Goal: Transaction & Acquisition: Purchase product/service

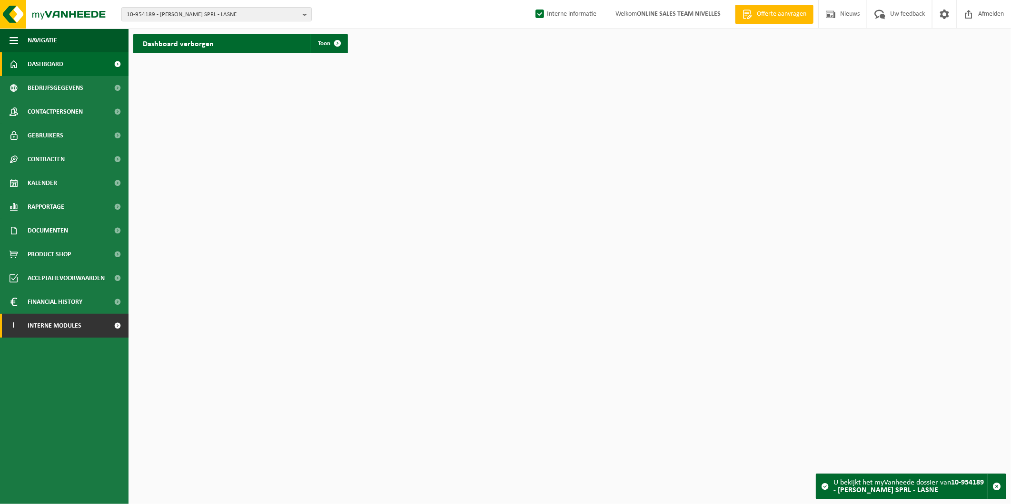
click at [63, 321] on span "Interne modules" at bounding box center [55, 326] width 54 height 24
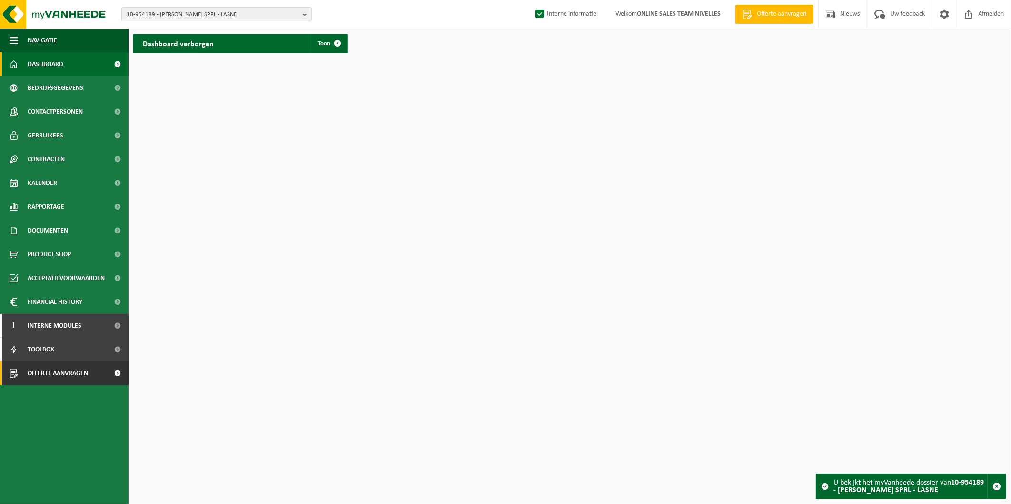
click at [70, 367] on span "Offerte aanvragen" at bounding box center [58, 374] width 60 height 24
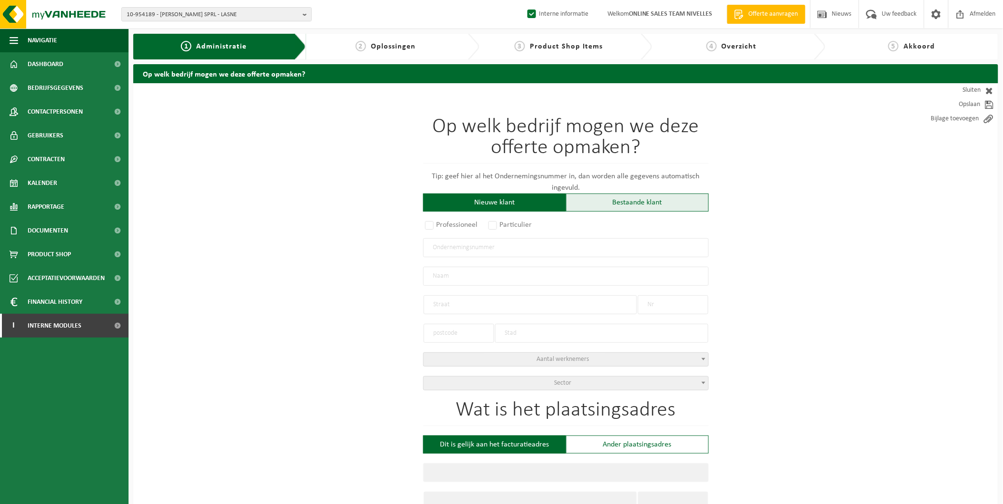
click at [594, 201] on div "Bestaande klant" at bounding box center [637, 203] width 143 height 18
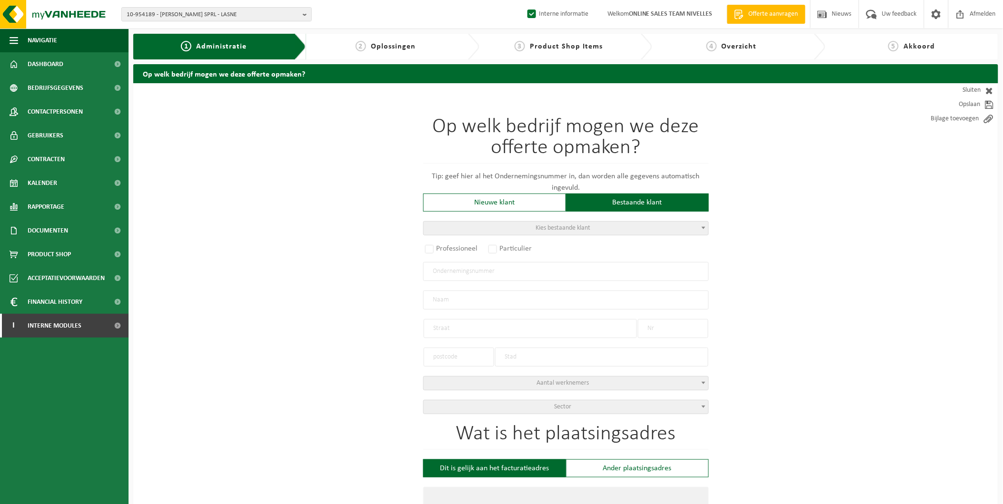
click at [526, 232] on span "Kies bestaande klant" at bounding box center [565, 228] width 285 height 13
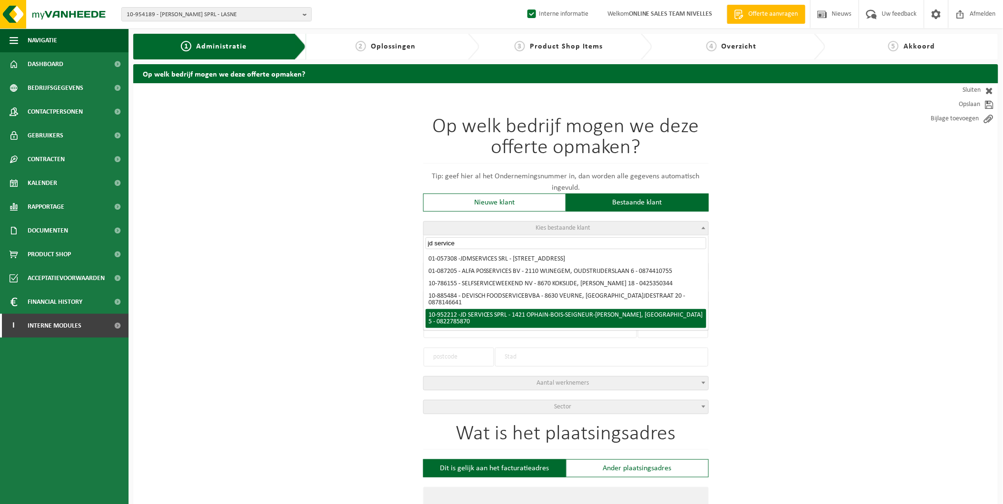
type input "jd service"
radio input "true"
type input "0822.785.870"
type input "JD SERVICES SPRL"
type input "RUE DES AUNES"
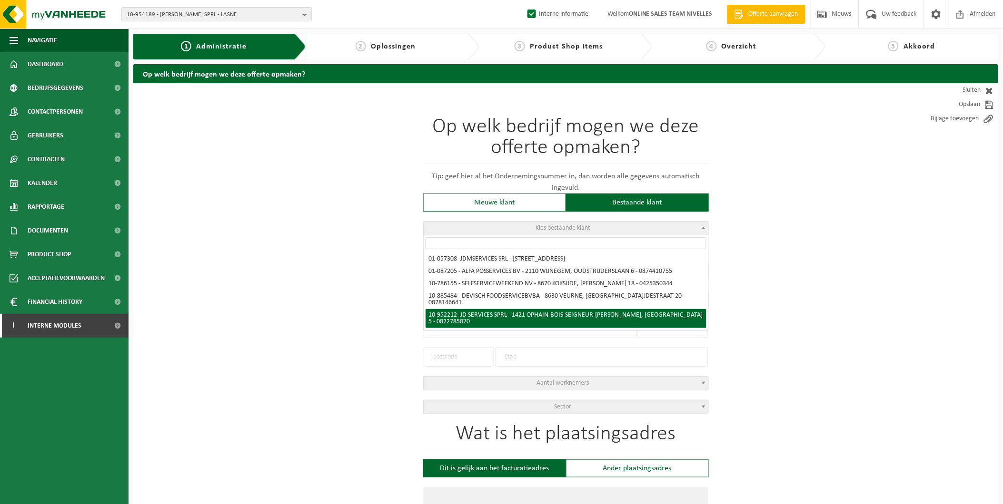
type input "5"
type input "1421"
type input "OPHAIN-BOIS-SEIGNEUR-ISAAC"
select select "11"
type input "JD SERVICES SPRL"
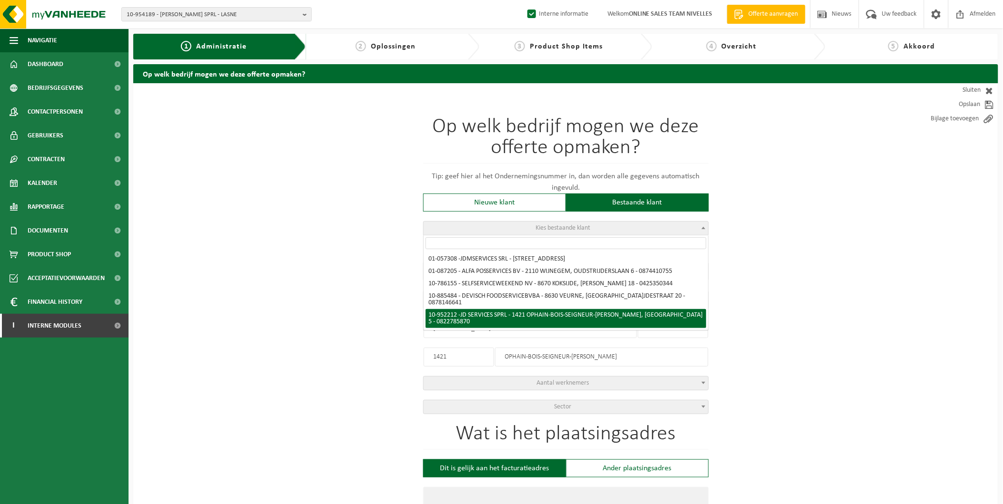
type input "RUE DES AUNES"
type input "5"
type input "1421"
type input "OPHAIN-BOIS-SEIGNEUR-ISAAC"
select select "146323"
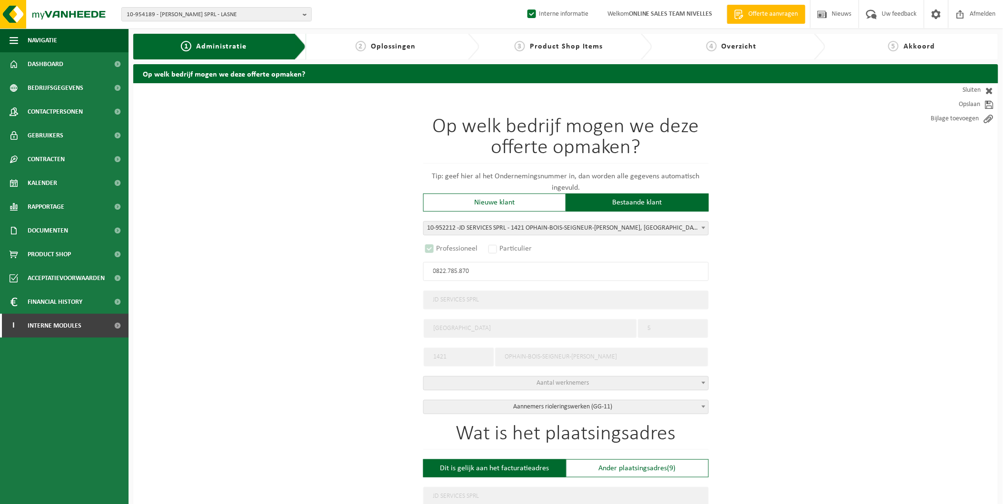
click at [646, 315] on div "5" at bounding box center [673, 324] width 70 height 29
select select "D"
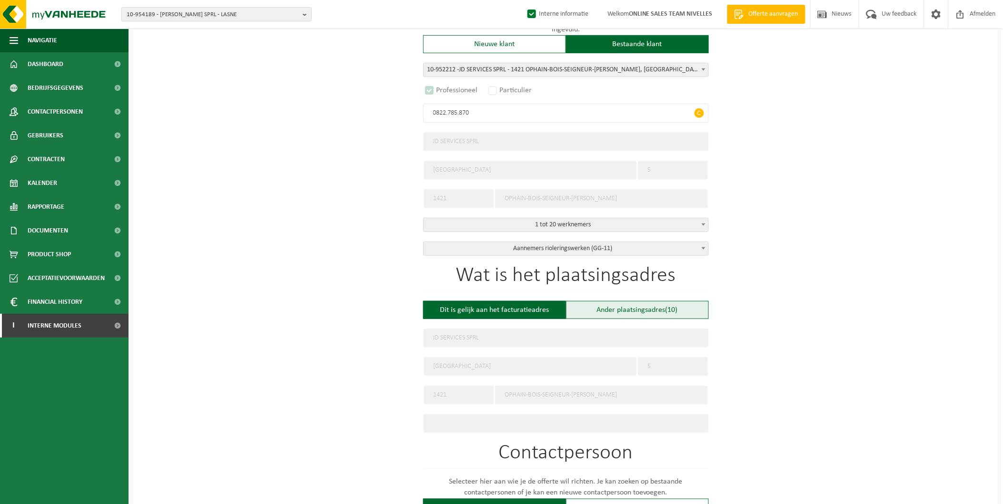
click at [672, 309] on span "(10)" at bounding box center [671, 310] width 12 height 8
type input "Werf -"
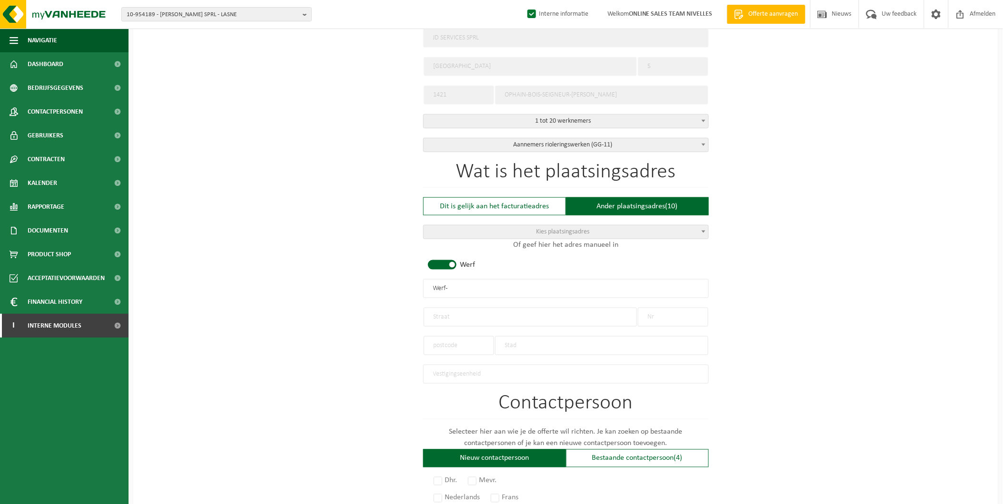
scroll to position [264, 0]
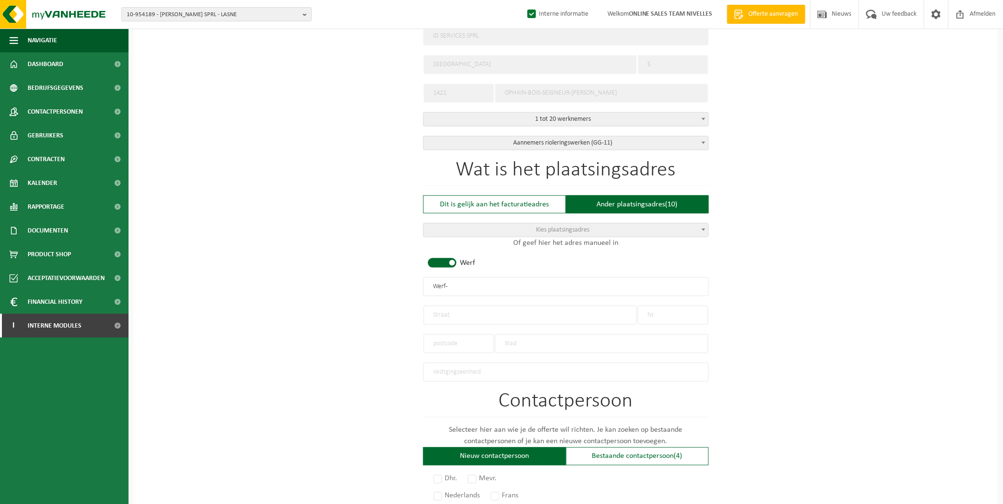
click at [469, 314] on input "text" at bounding box center [529, 315] width 213 height 19
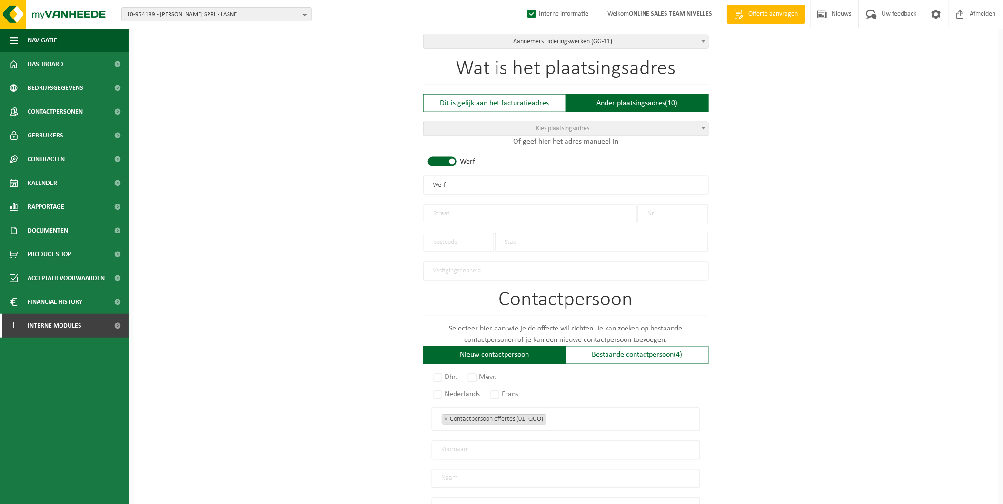
scroll to position [370, 0]
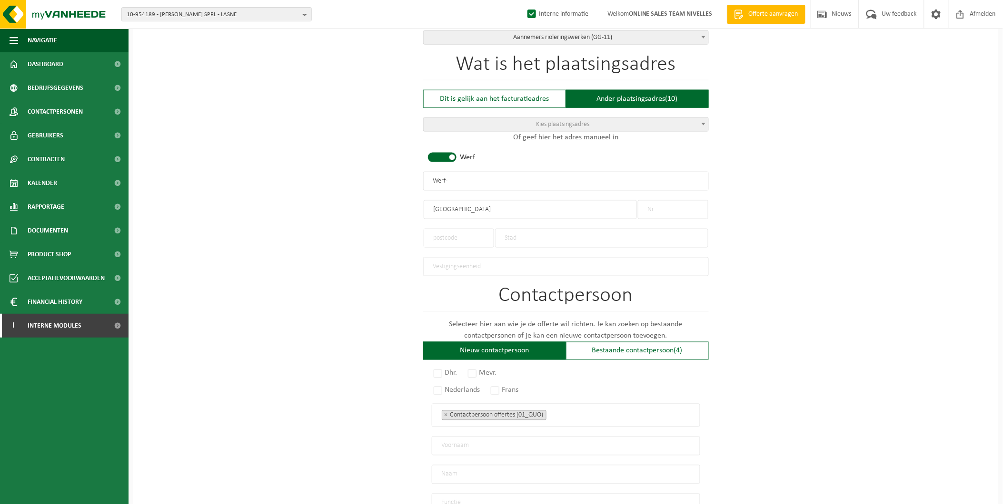
type input "Avenue de la bonne fosse"
type input "7"
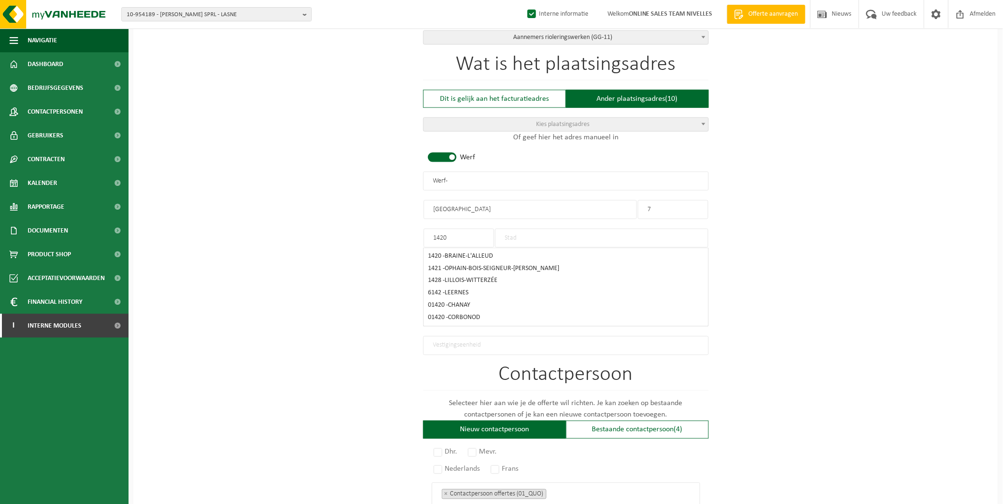
type input "1420"
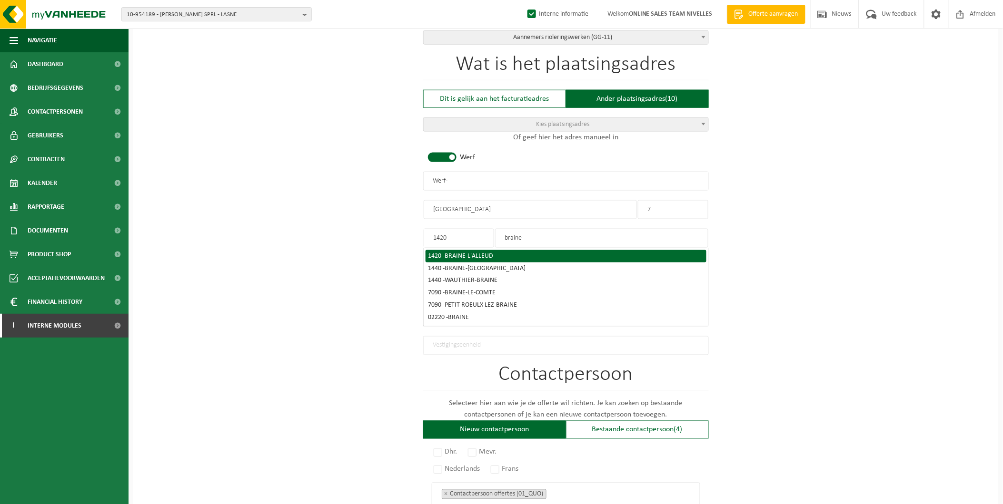
click at [478, 255] on span "BRAINE-L'ALLEUD" at bounding box center [469, 256] width 49 height 7
type input "BRAINE-L'ALLEUD"
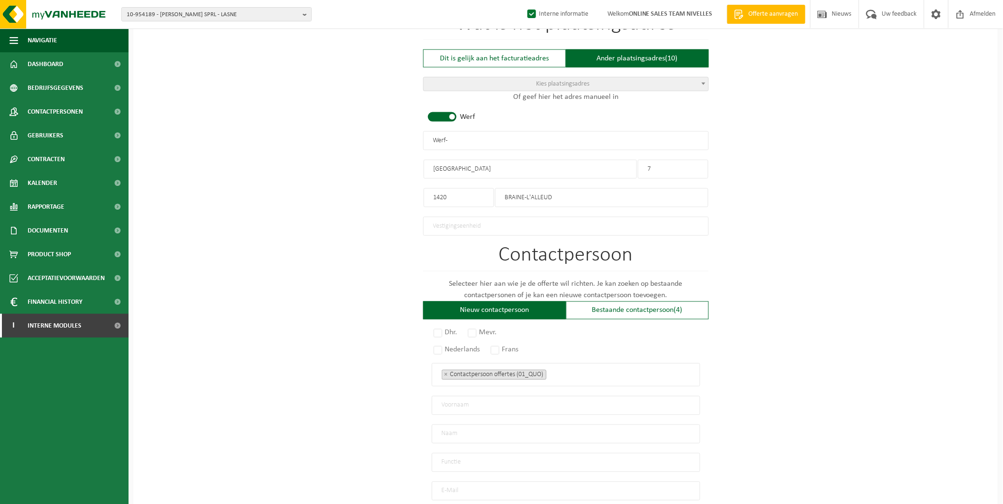
scroll to position [476, 0]
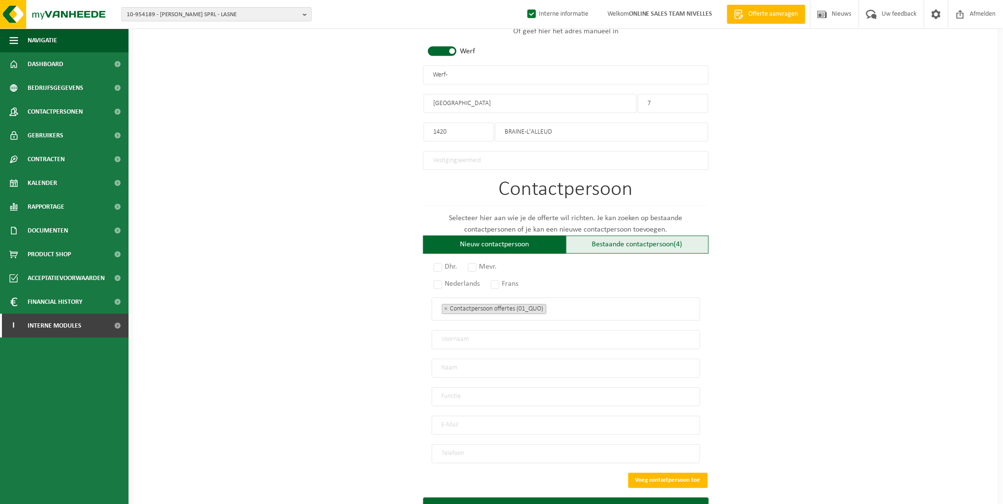
click at [688, 241] on div "Bestaande contactpersoon (4)" at bounding box center [637, 245] width 143 height 18
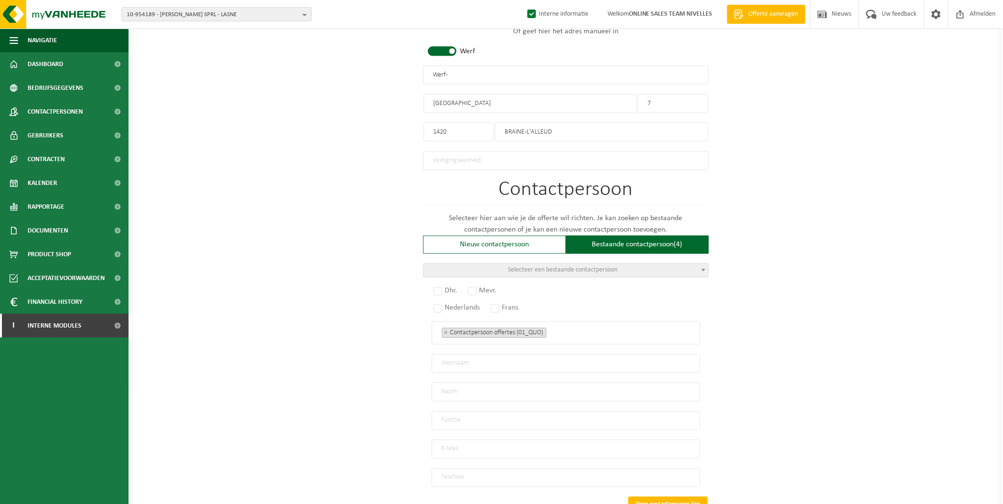
click at [511, 274] on body "10-954189 - LAURENT TOITURE SPRL - LASNE 10-954189 - LAURENT TOITURE SPRL - LAS…" at bounding box center [501, 50] width 1003 height 1052
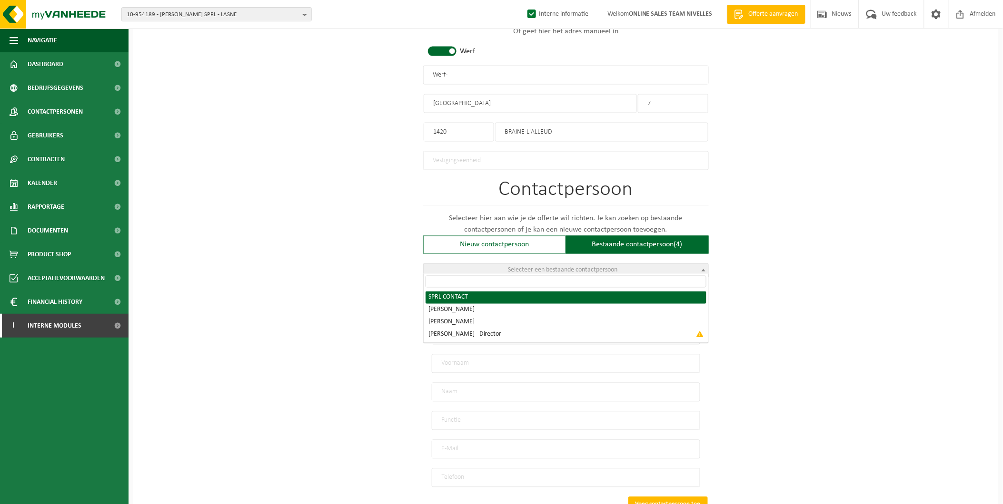
radio input "true"
select select "{"code":"10-952213","firstname":"CONTACT","surname":"SPRL","gender":"Unknown","…"
type input "CONTACT"
type input "SPRL"
type input "joel.decoen@hotmail.com"
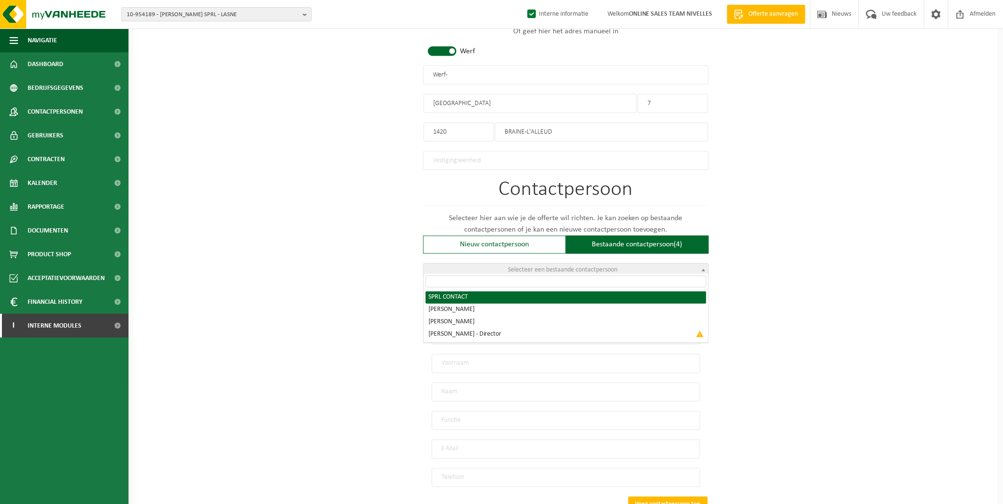
type input "0478/723.869"
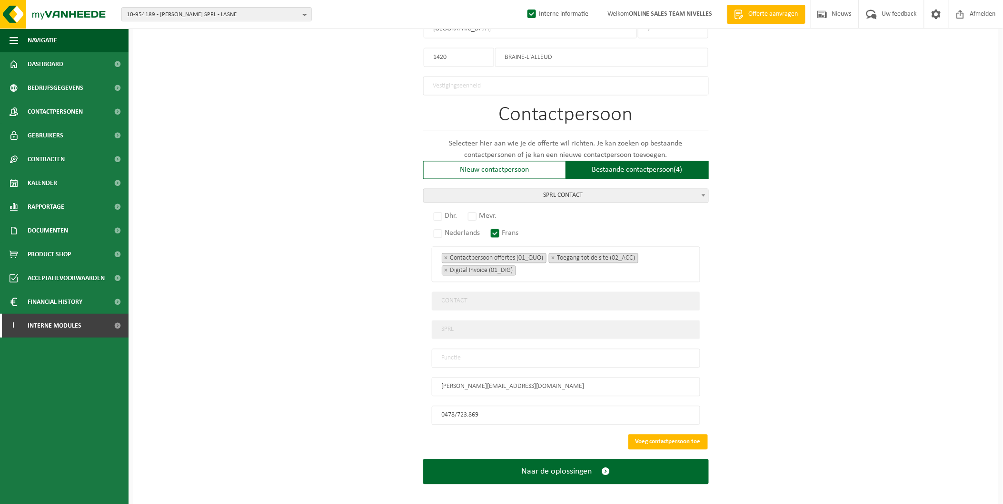
scroll to position [553, 0]
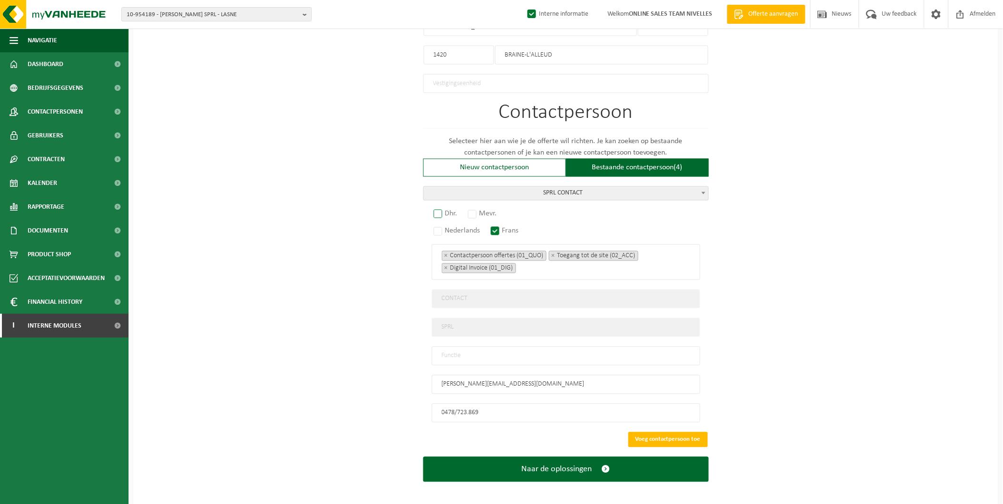
click at [434, 208] on label "Dhr." at bounding box center [446, 213] width 29 height 13
radio input "true"
click at [492, 354] on input "text" at bounding box center [566, 356] width 268 height 19
type input "Manager"
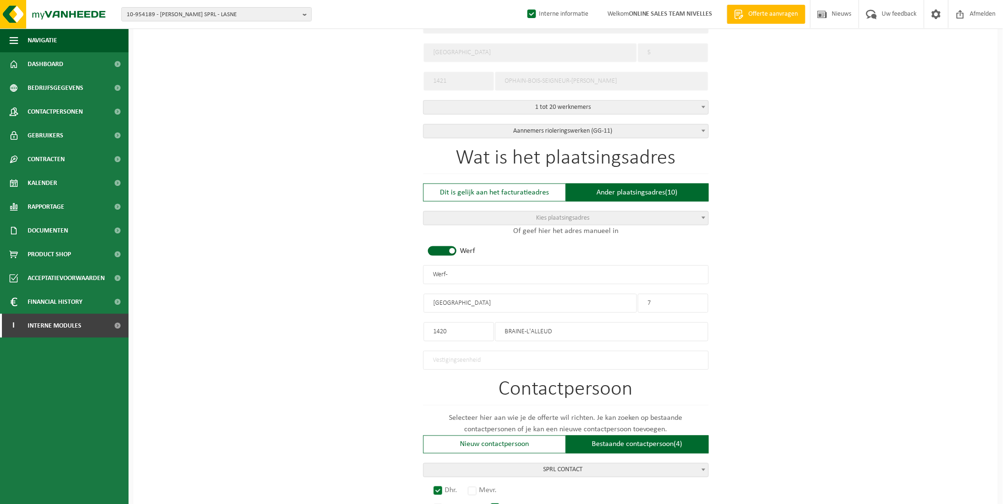
scroll to position [130, 0]
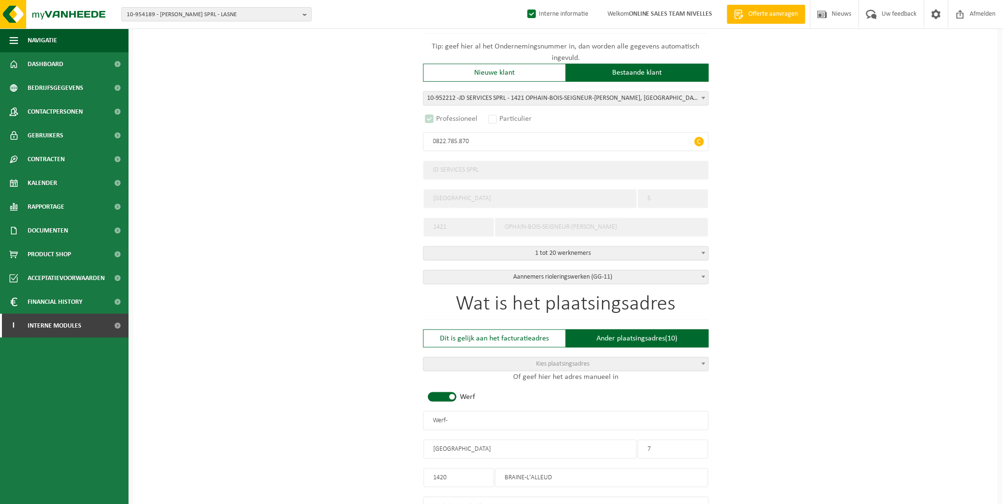
drag, startPoint x: 478, startPoint y: 416, endPoint x: 226, endPoint y: 415, distance: 251.7
click at [226, 415] on div "Op welk bedrijf mogen we deze offerte opmaken? Tip: geef hier al het Ondernemin…" at bounding box center [565, 441] width 865 height 976
drag, startPoint x: 489, startPoint y: 417, endPoint x: 772, endPoint y: 454, distance: 285.0
click at [490, 417] on input "JD SERVICES - BRAINE L'ALLEUD" at bounding box center [566, 421] width 286 height 19
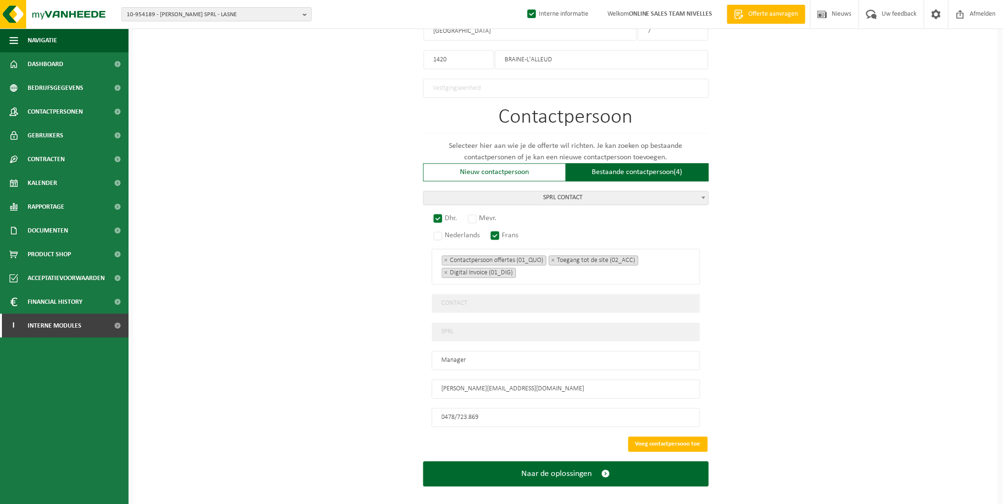
scroll to position [553, 0]
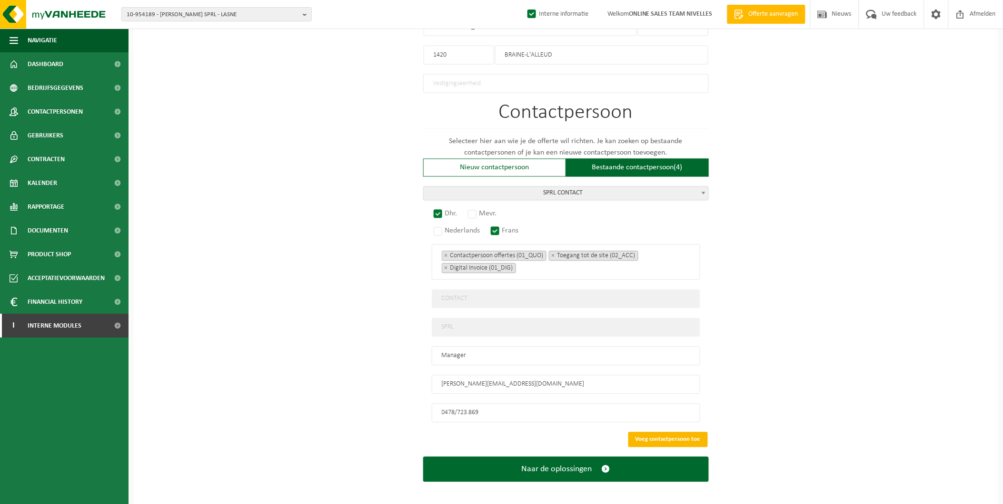
type input "JD SERVICES - BRAINE-L'ALLEUD"
click at [671, 433] on button "Voeg contactpersoon toe" at bounding box center [667, 440] width 79 height 15
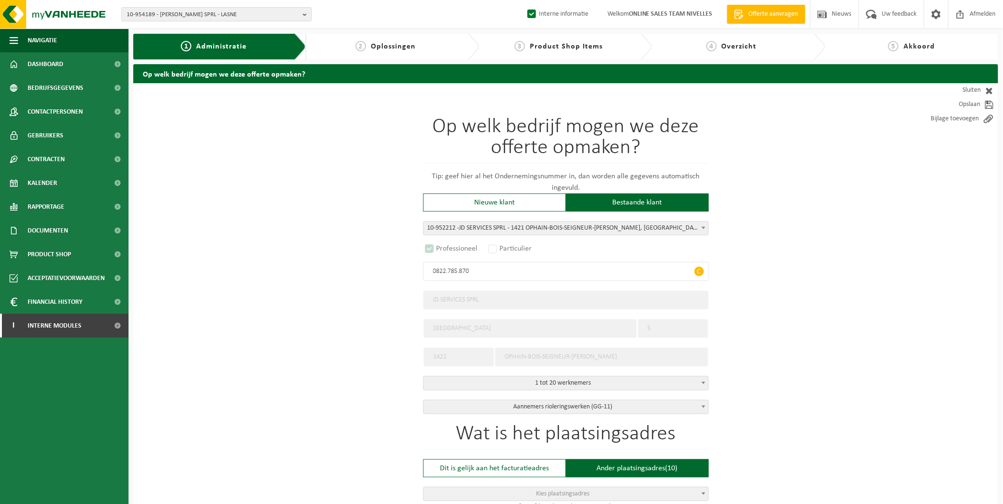
scroll to position [377, 0]
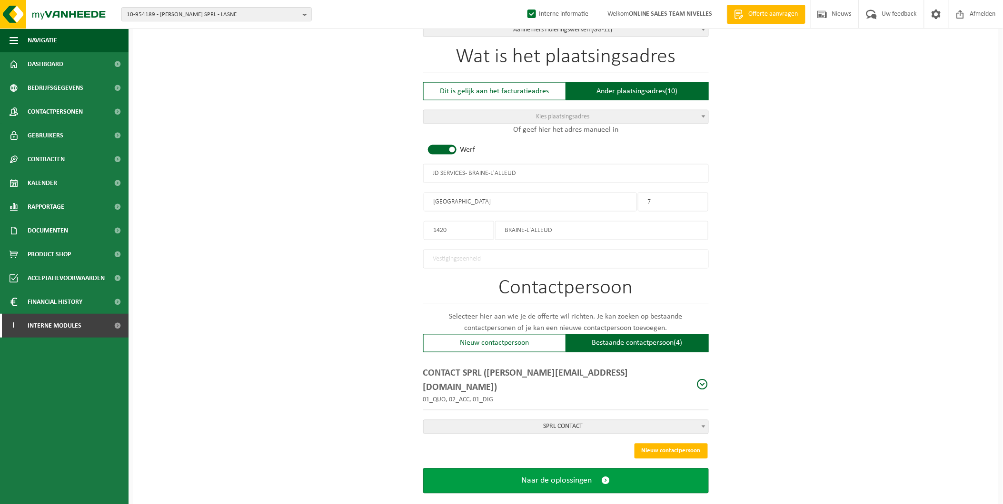
click at [548, 476] on span "Naar de oplossingen" at bounding box center [557, 481] width 70 height 10
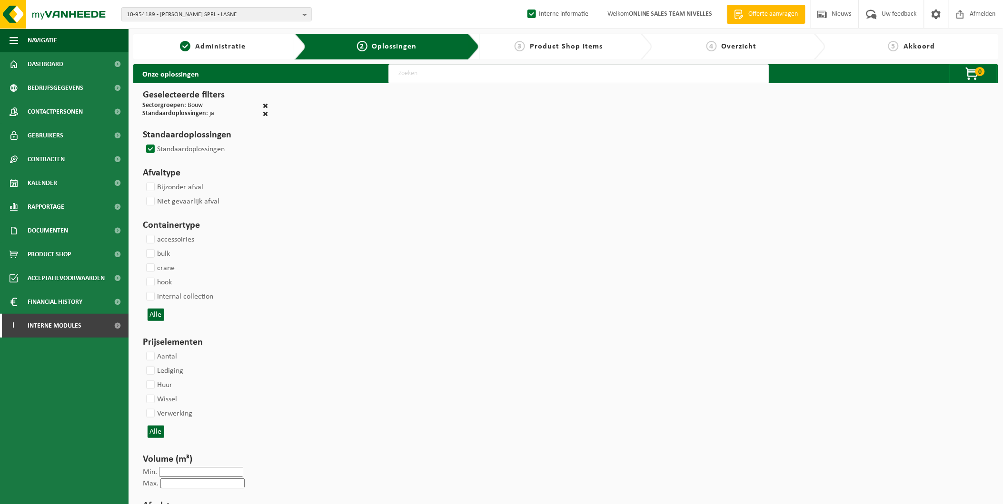
click at [403, 79] on input "text" at bounding box center [578, 73] width 381 height 19
type input "000291"
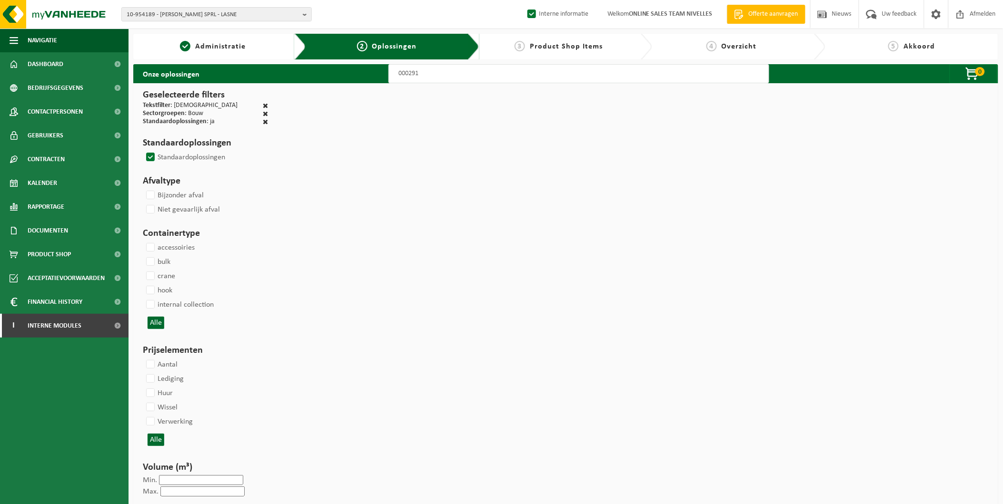
select select
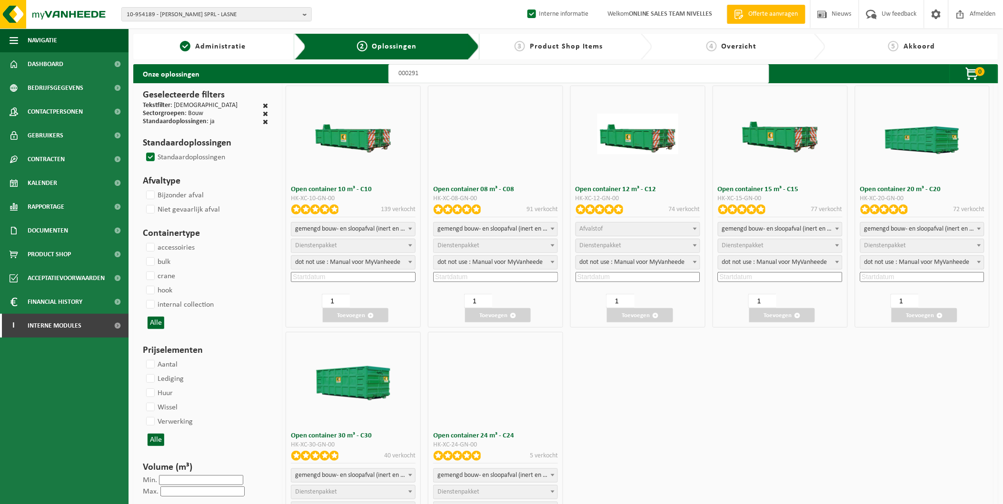
select select
select select "197"
select select
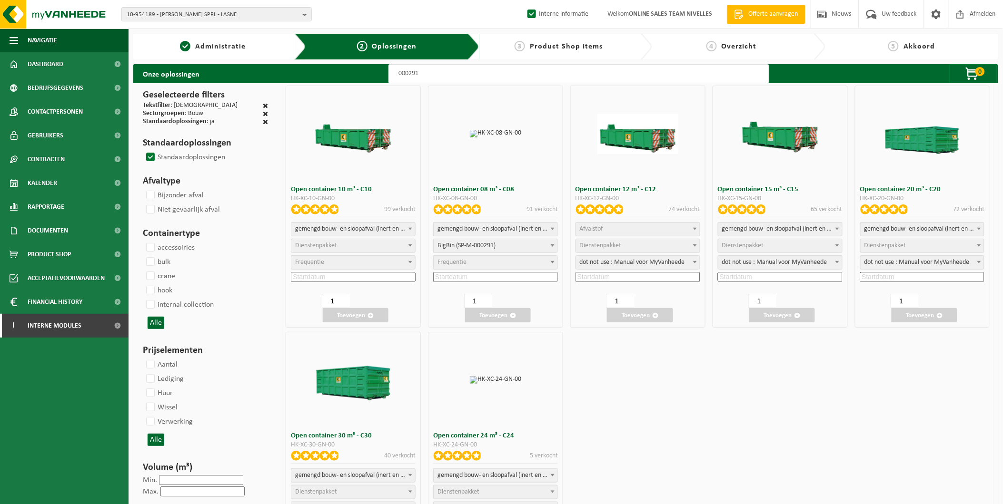
select select
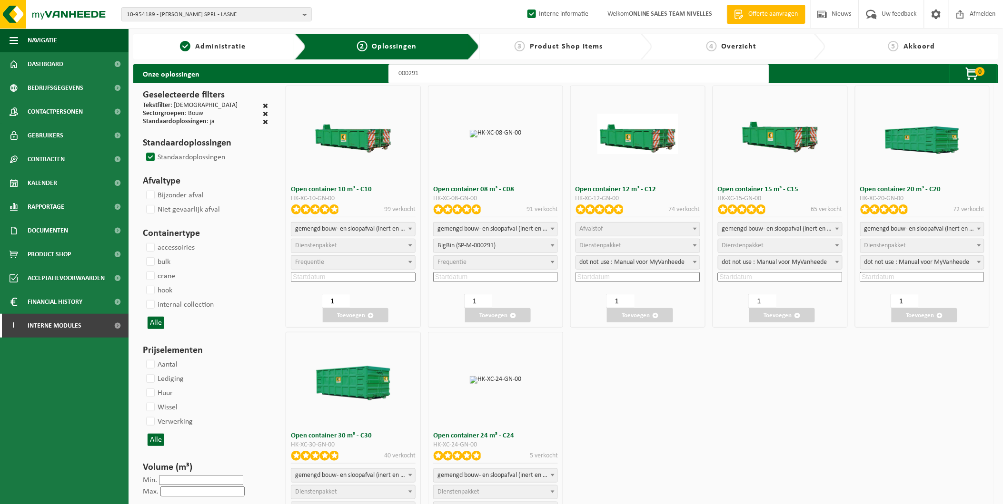
select select "197"
select select
select select "197"
select select
select select "25"
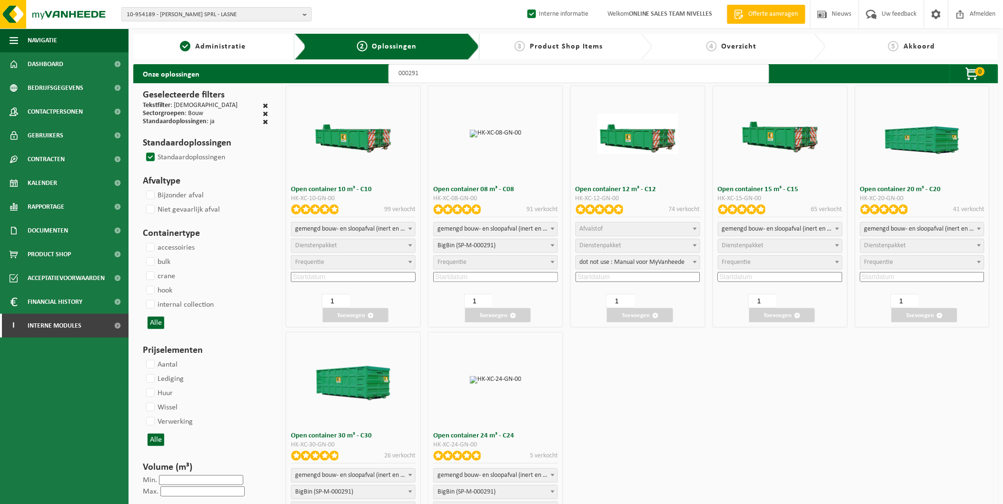
select select "25"
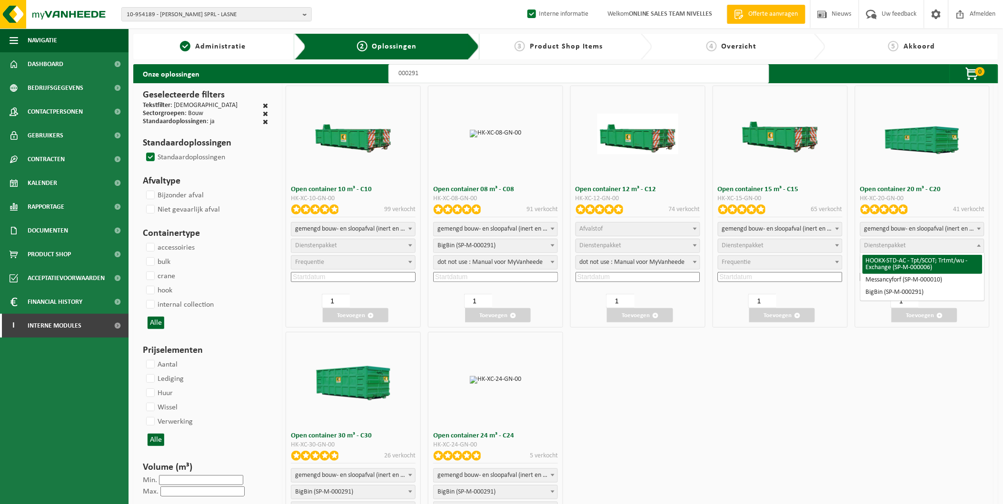
click at [879, 247] on span "Dienstenpakket" at bounding box center [885, 245] width 42 height 7
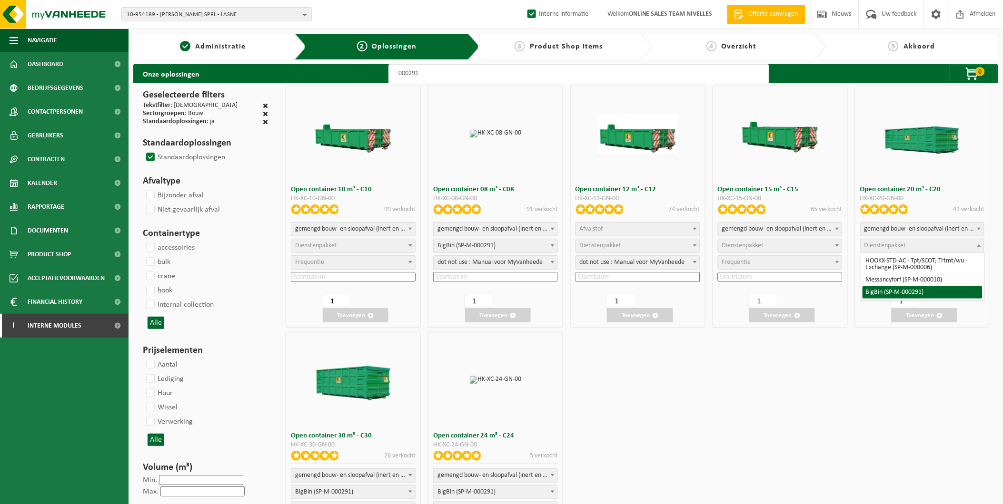
select select "197"
select select "25"
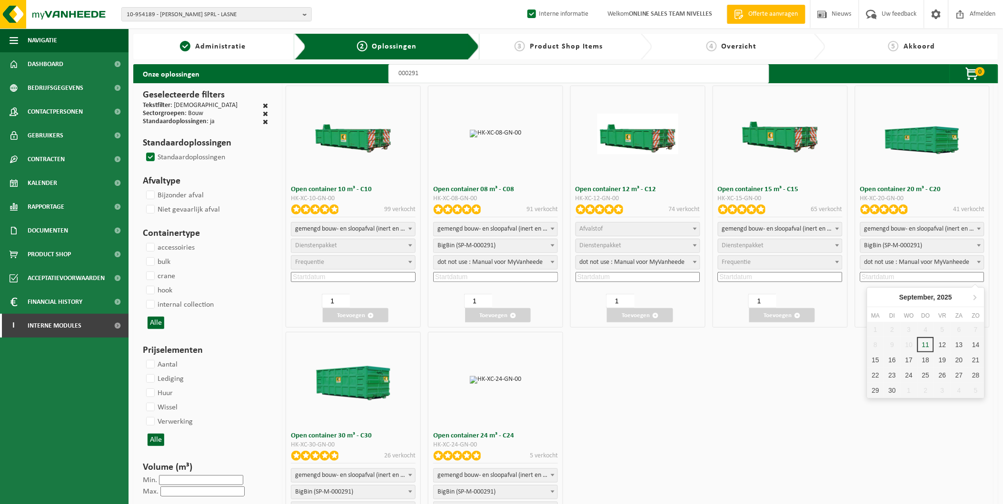
click at [890, 278] on input at bounding box center [922, 277] width 125 height 10
click at [945, 346] on div "12" at bounding box center [942, 344] width 17 height 15
type input "2025-09-12"
click at [935, 308] on button "Toevoegen" at bounding box center [924, 315] width 66 height 14
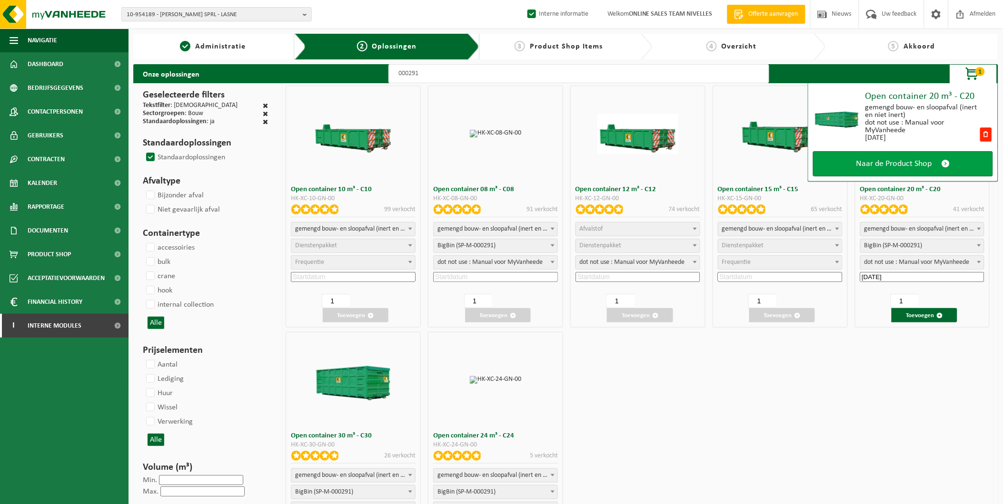
click at [902, 164] on span "Naar de Product Shop" at bounding box center [894, 164] width 76 height 10
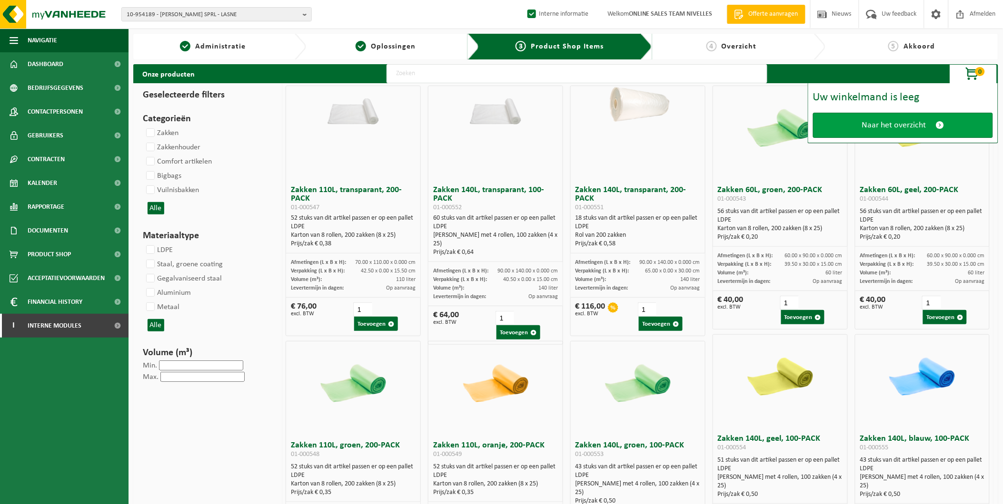
click at [891, 126] on span "Naar het overzicht" at bounding box center [894, 125] width 64 height 10
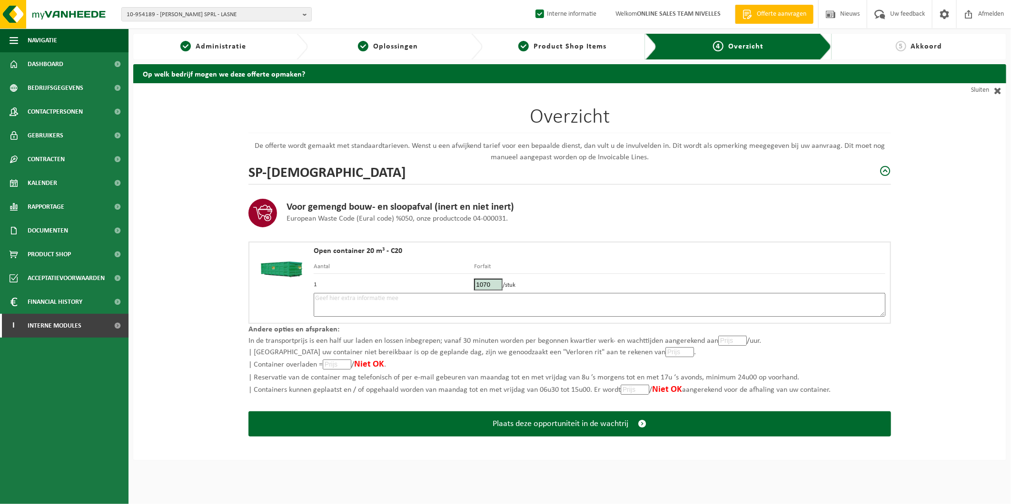
click at [344, 296] on textarea at bounding box center [599, 305] width 571 height 24
click at [857, 227] on div "Voor gemengd bouw- en sloopafval (inert en niet inert) European Waste Code (Eur…" at bounding box center [569, 209] width 642 height 48
click at [624, 308] on textarea "Placement 12/09 - Déposer sur les plaques en caoutchouc au sol -" at bounding box center [599, 305] width 571 height 24
paste textarea "478723869"
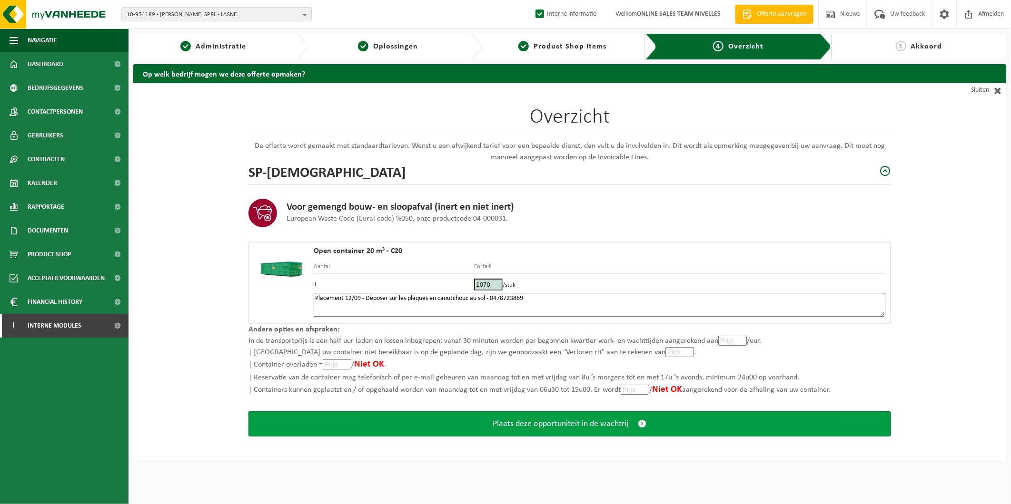
type textarea "Placement 12/09 - Déposer sur les plaques en caoutchouc au sol - 0478723869"
click at [602, 420] on span "Plaats deze opportuniteit in de wachtrij" at bounding box center [561, 424] width 136 height 10
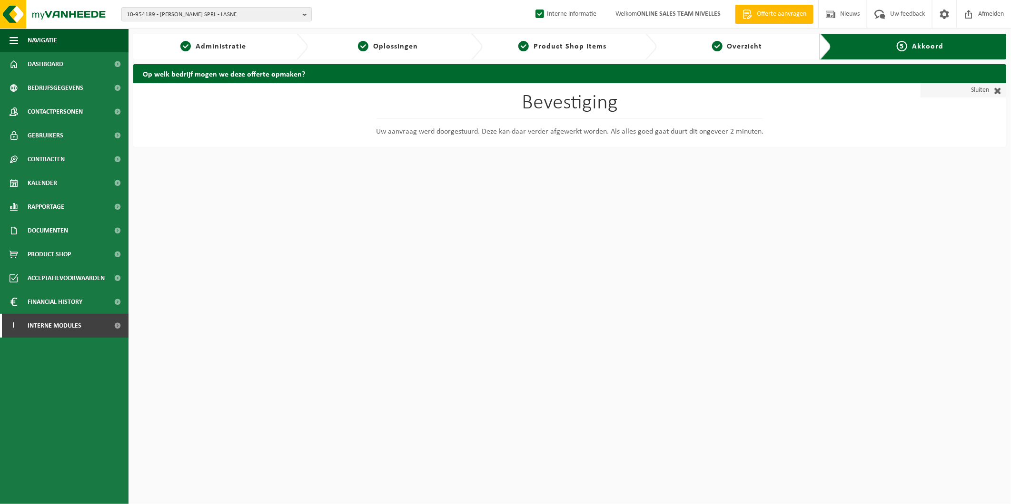
click at [967, 88] on link "Sluiten" at bounding box center [963, 90] width 86 height 14
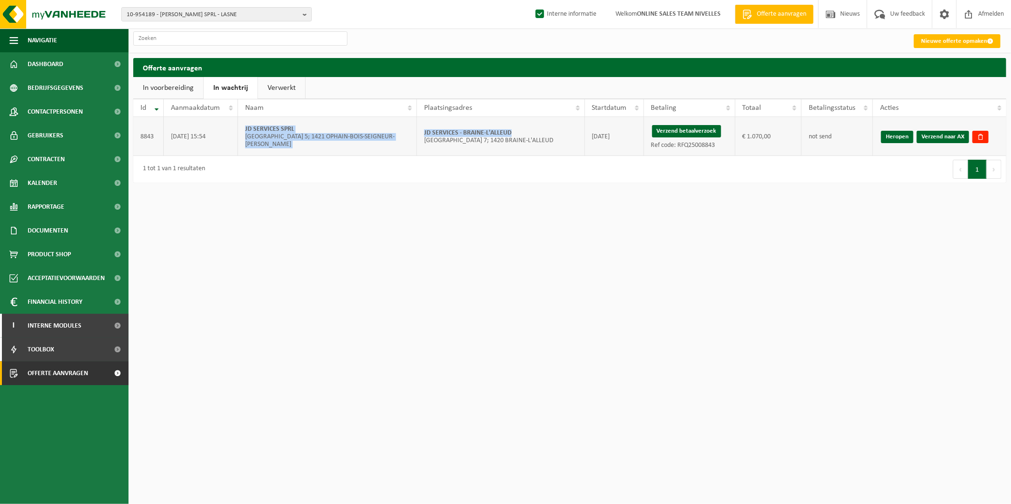
drag, startPoint x: 513, startPoint y: 131, endPoint x: 415, endPoint y: 131, distance: 98.0
click at [415, 131] on tr "8843 [DATE] 15:54 JD SERVICES SPRL [GEOGRAPHIC_DATA] 5; 1421 [PERSON_NAME]-SEIG…" at bounding box center [569, 136] width 873 height 39
drag, startPoint x: 415, startPoint y: 131, endPoint x: 447, endPoint y: 127, distance: 32.6
click at [447, 127] on td "JD SERVICES - BRAINE-L'ALLEUD [STREET_ADDRESS]; 1420 BRAINE-L'ALLEUD" at bounding box center [500, 136] width 167 height 39
drag, startPoint x: 494, startPoint y: 130, endPoint x: 420, endPoint y: 131, distance: 74.2
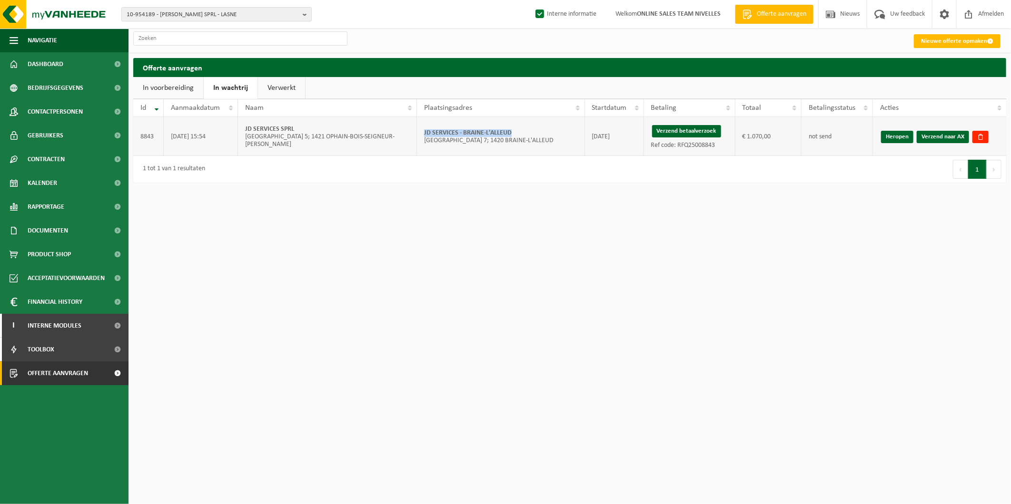
click at [420, 131] on td "JD SERVICES - BRAINE-L'ALLEUD [STREET_ADDRESS]; 1420 BRAINE-L'ALLEUD" at bounding box center [500, 136] width 167 height 39
copy strong "JD SERVICES - BRAINE-L'ALLEUD"
click at [689, 130] on button "Verzend betaalverzoek" at bounding box center [686, 131] width 69 height 12
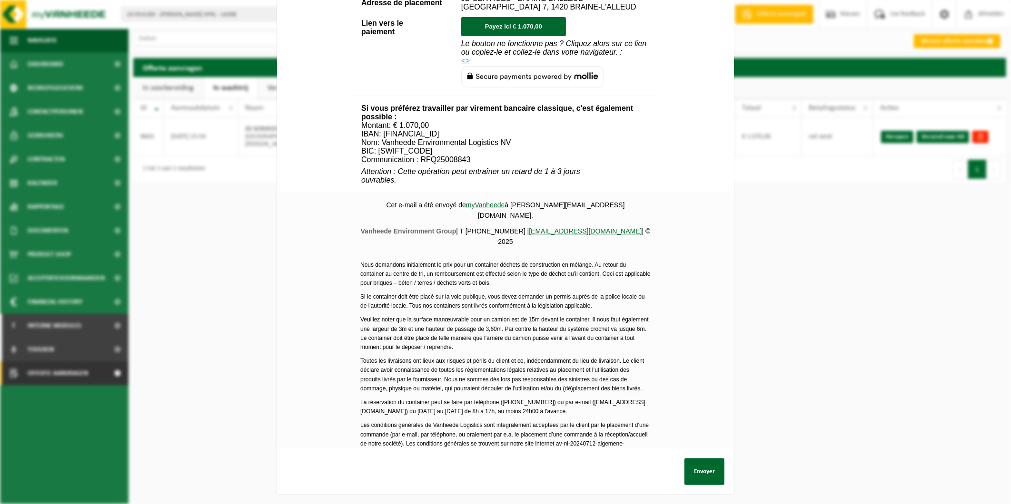
scroll to position [287, 0]
click at [709, 468] on button "Envoyer" at bounding box center [704, 472] width 40 height 27
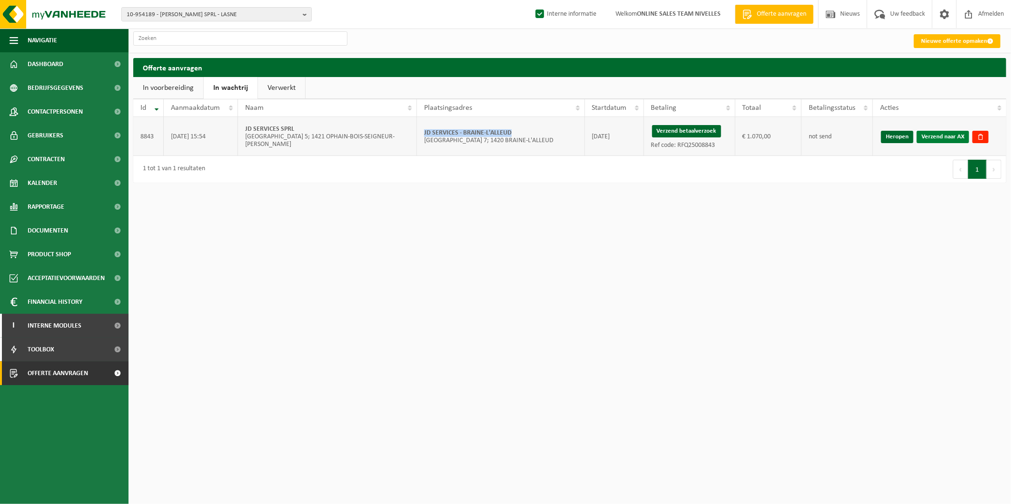
click at [950, 140] on link "Verzend naar AX" at bounding box center [942, 137] width 52 height 12
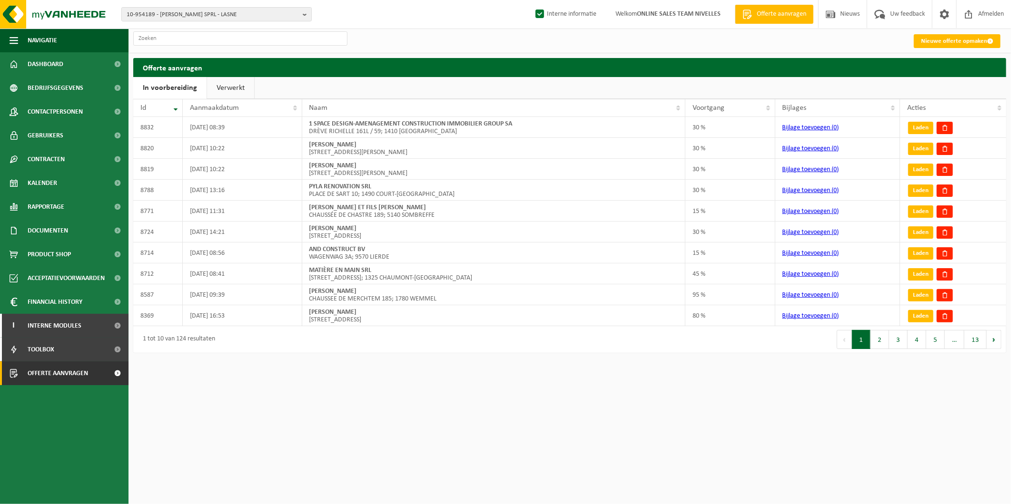
click at [759, 79] on ul "In voorbereiding Verwerkt" at bounding box center [569, 88] width 873 height 22
